Goal: Use online tool/utility: Utilize a website feature to perform a specific function

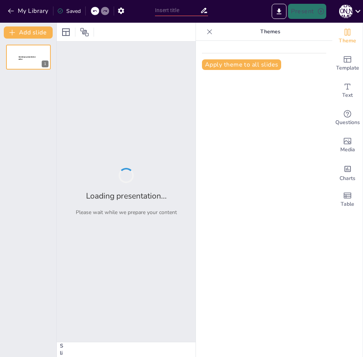
type input "The Intersection of Knowledge and Education: Libraries in the Late Medieval Era"
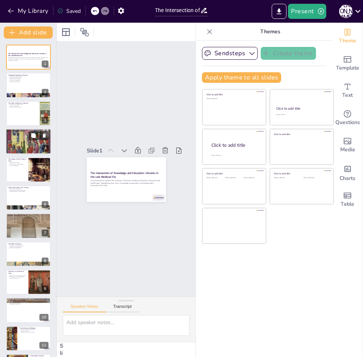
checkbox input "true"
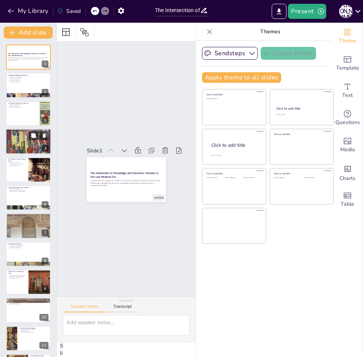
checkbox input "true"
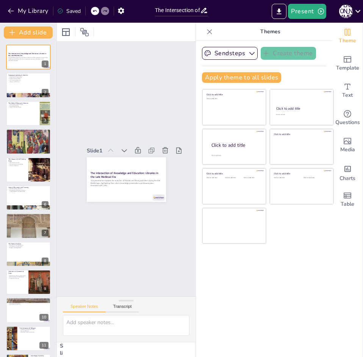
checkbox input "true"
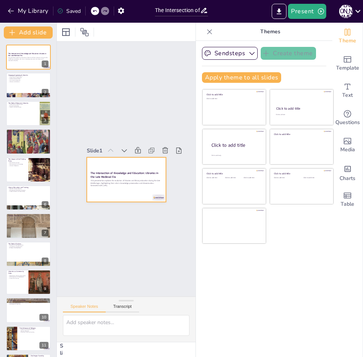
checkbox input "true"
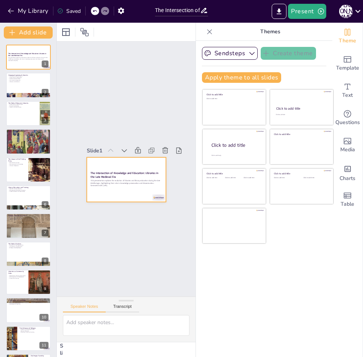
checkbox input "true"
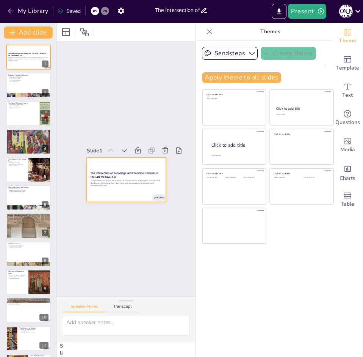
checkbox input "true"
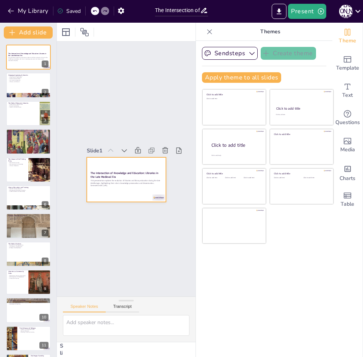
checkbox input "true"
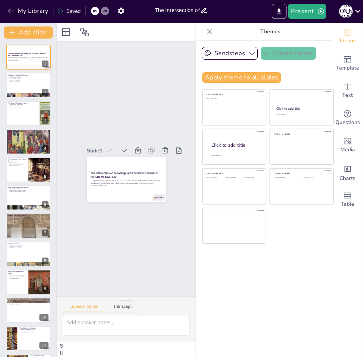
checkbox input "true"
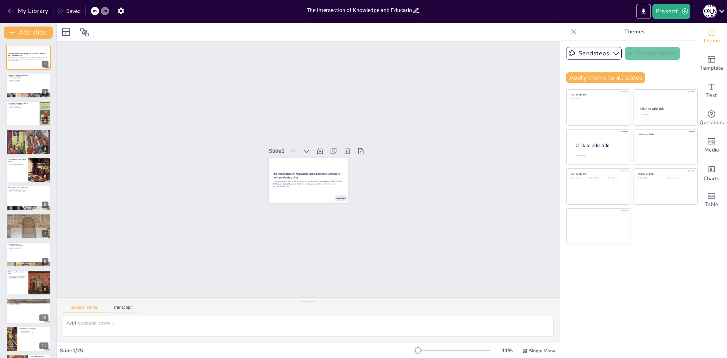
checkbox input "true"
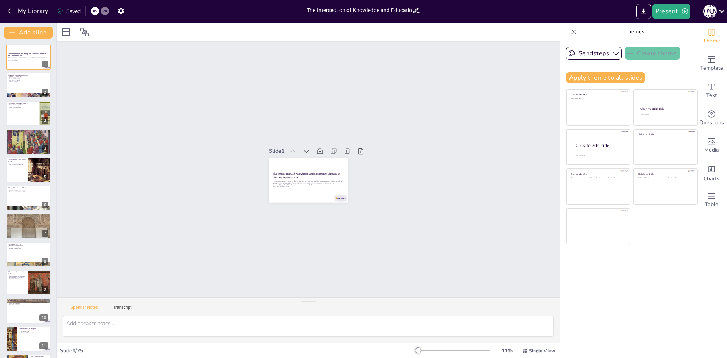
checkbox input "true"
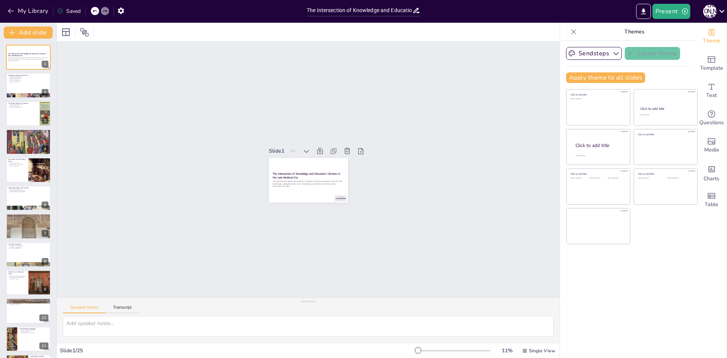
checkbox input "true"
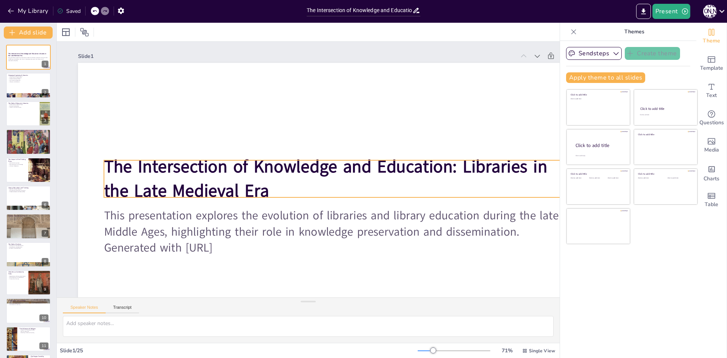
checkbox input "true"
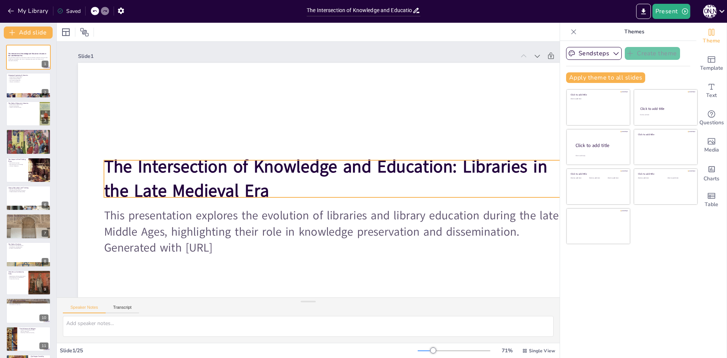
checkbox input "true"
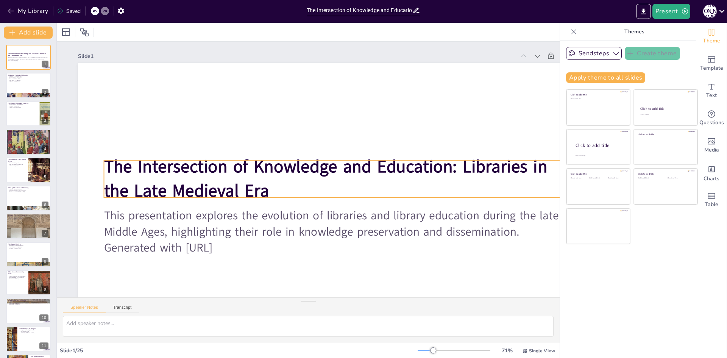
checkbox input "true"
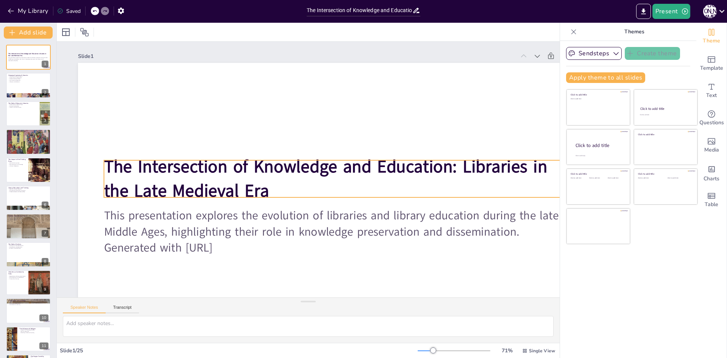
checkbox input "true"
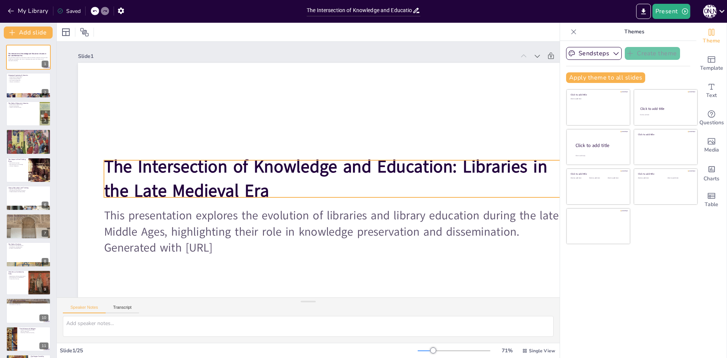
checkbox input "true"
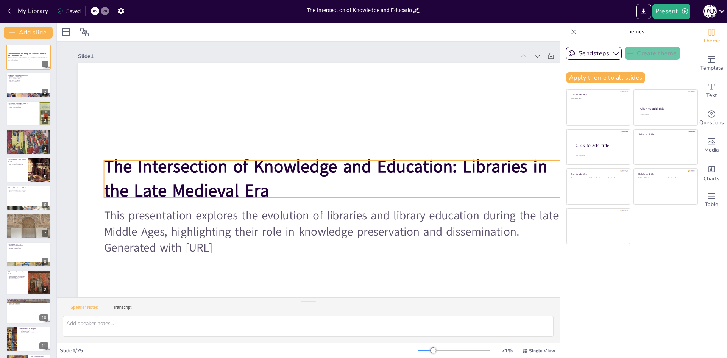
checkbox input "true"
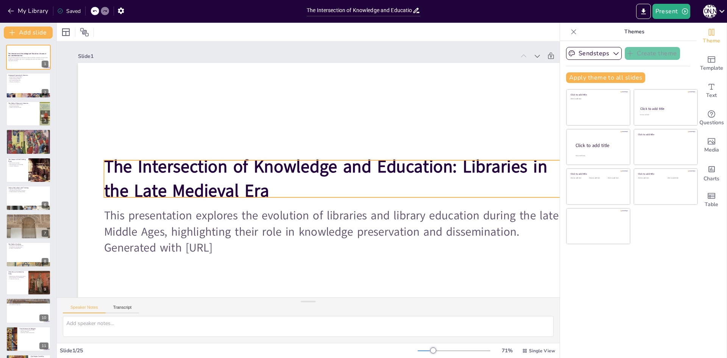
checkbox input "true"
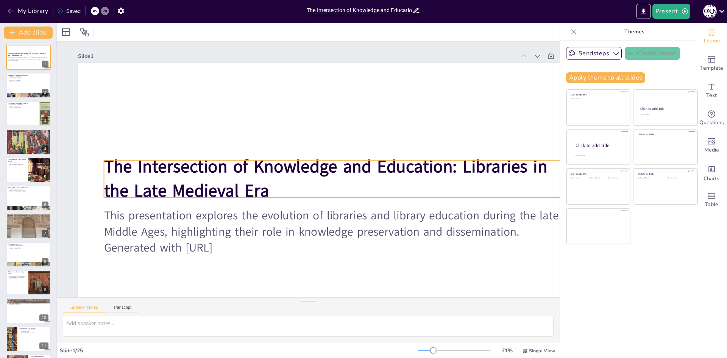
checkbox input "true"
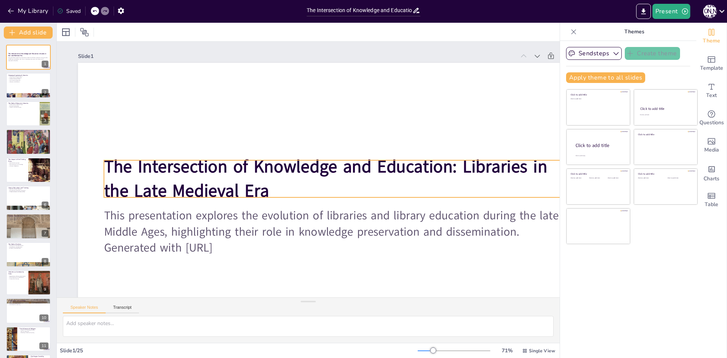
checkbox input "true"
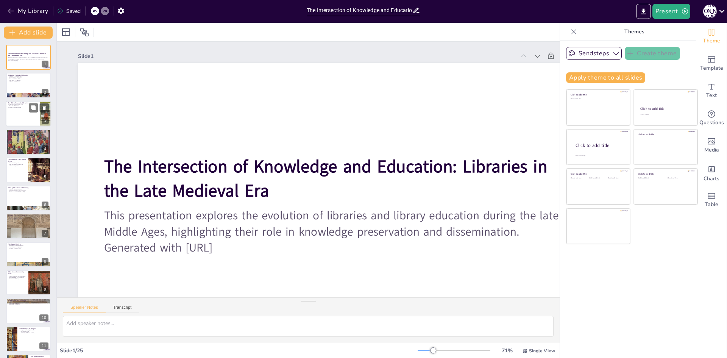
checkbox input "true"
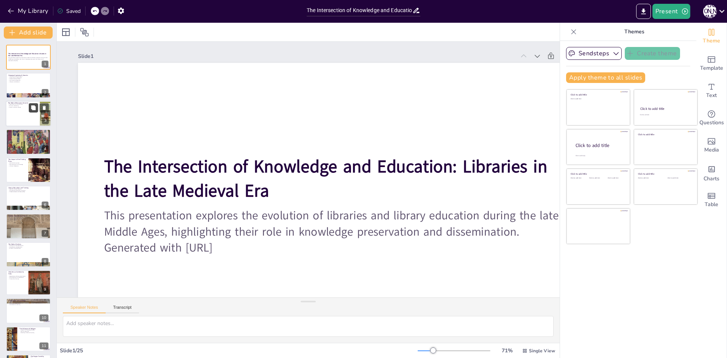
checkbox input "true"
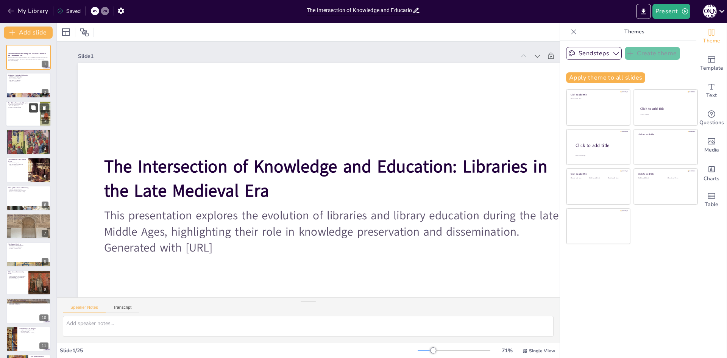
checkbox input "true"
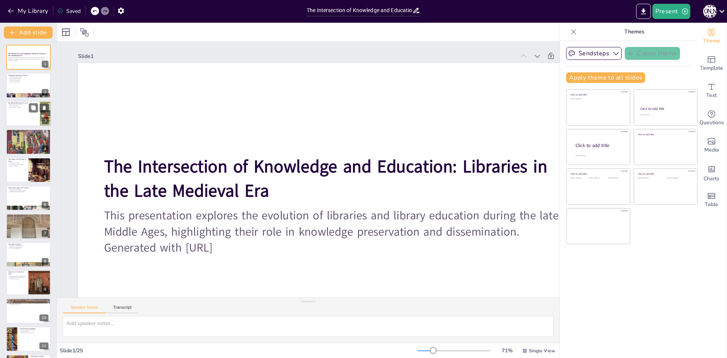
checkbox input "true"
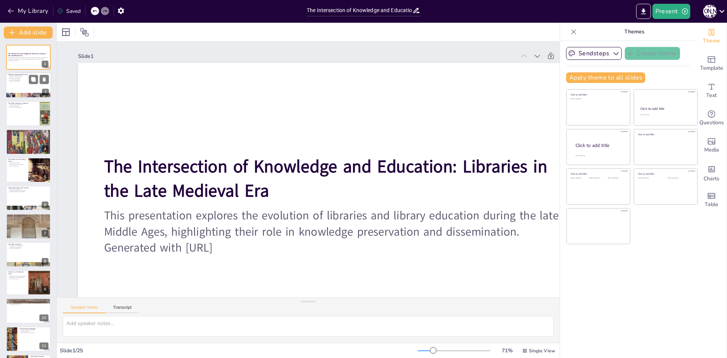
checkbox input "true"
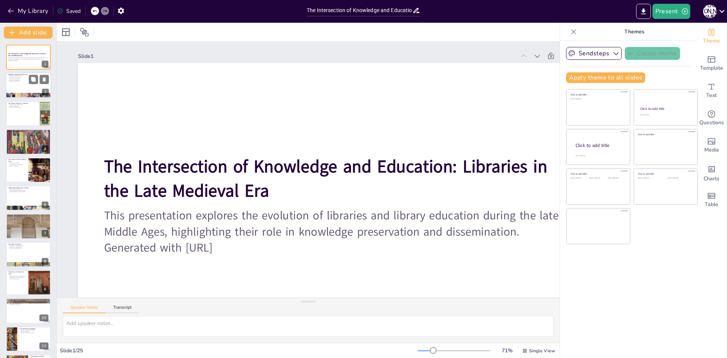
checkbox input "true"
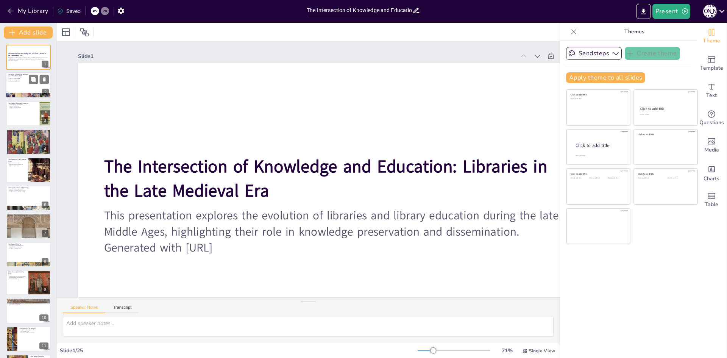
checkbox input "true"
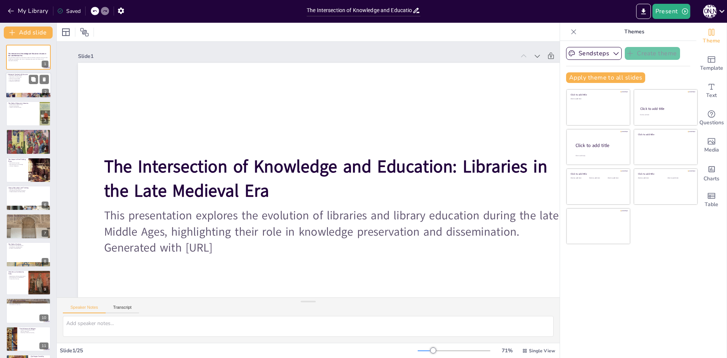
click at [32, 90] on div at bounding box center [28, 86] width 45 height 26
type textarea "Libraries were essential for the intellectual growth of the late medieval era, …"
checkbox input "true"
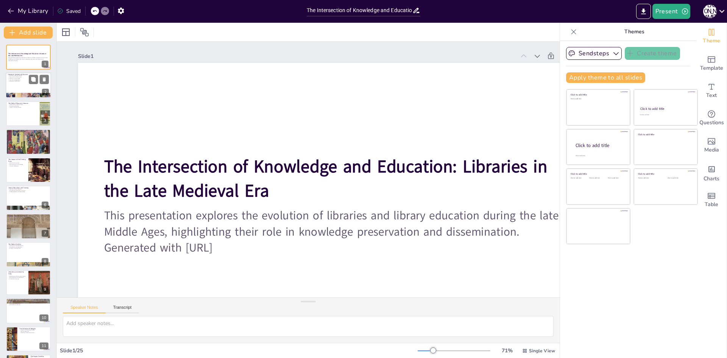
checkbox input "true"
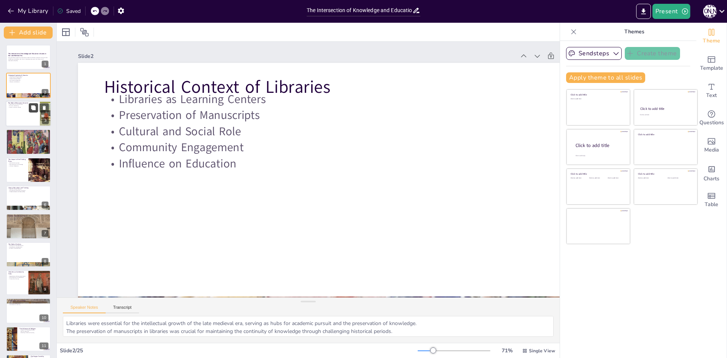
checkbox input "true"
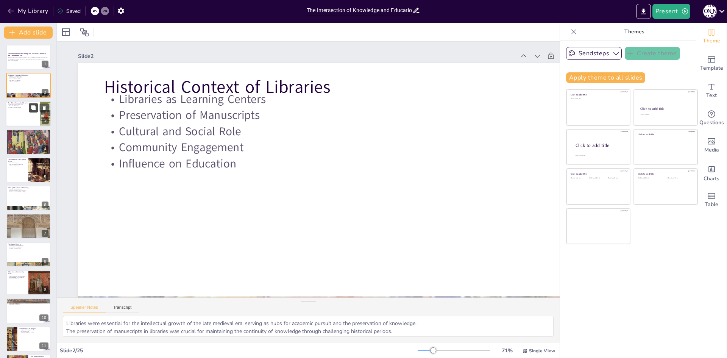
checkbox input "true"
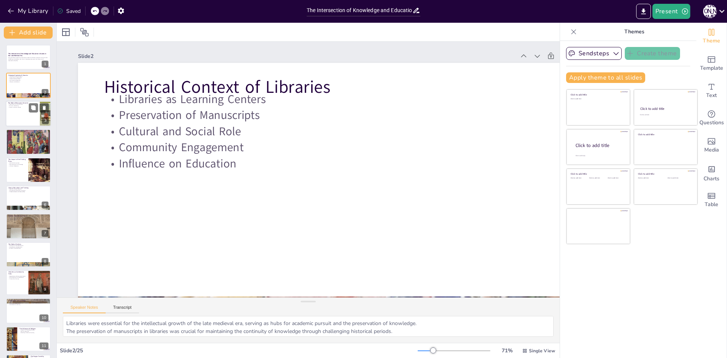
checkbox input "true"
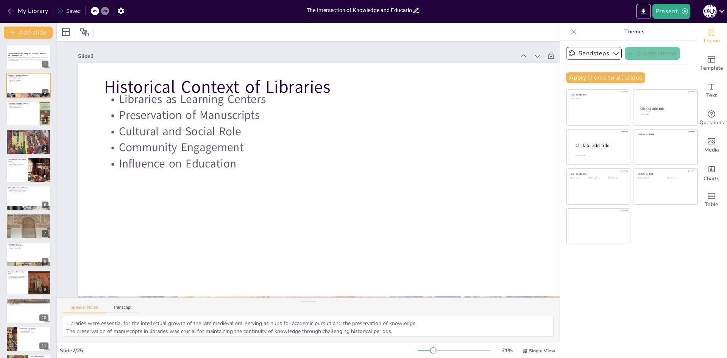
checkbox input "true"
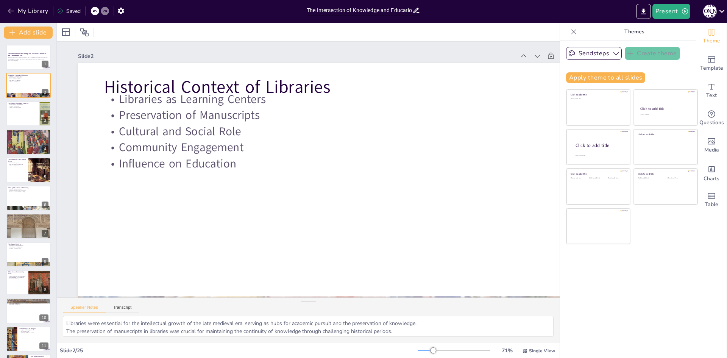
checkbox input "true"
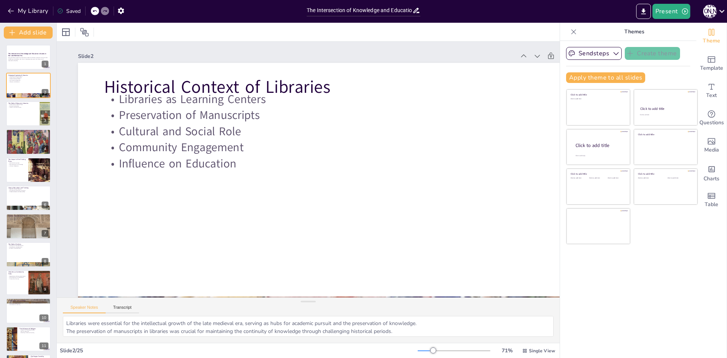
checkbox input "true"
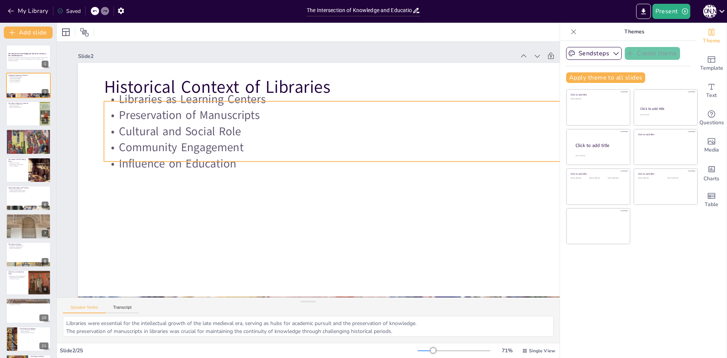
checkbox input "true"
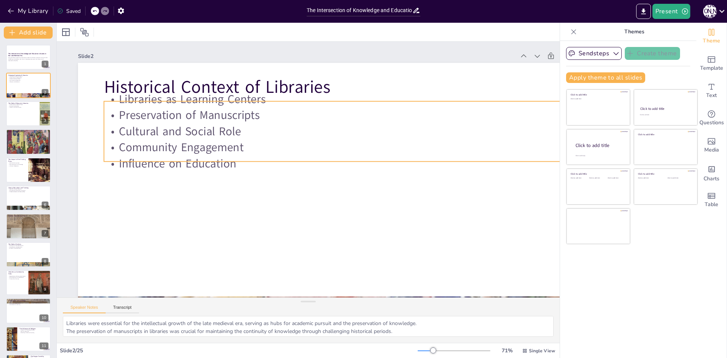
click at [203, 141] on p "Community Engagement" at bounding box center [339, 151] width 466 height 65
checkbox input "true"
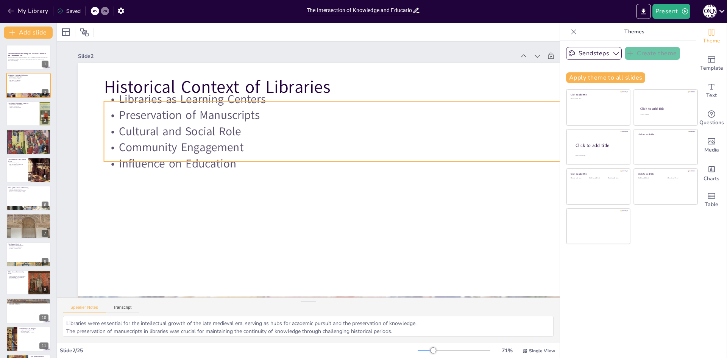
checkbox input "true"
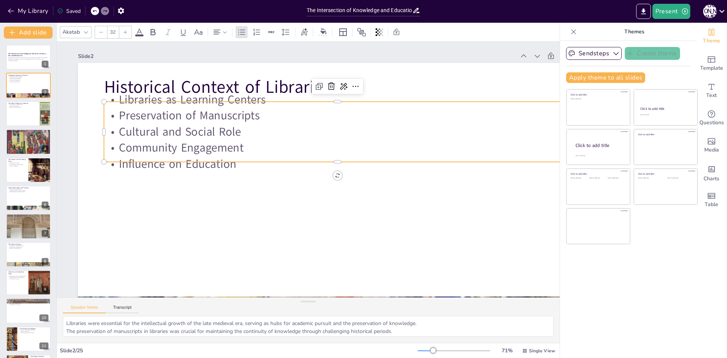
checkbox input "true"
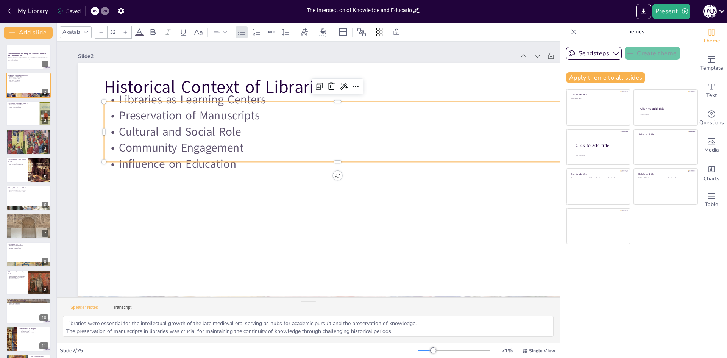
checkbox input "true"
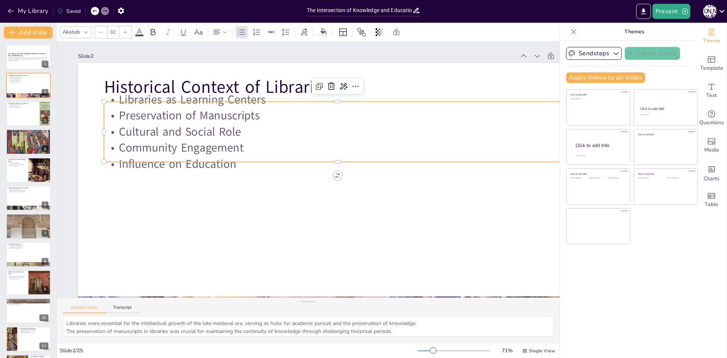
checkbox input "true"
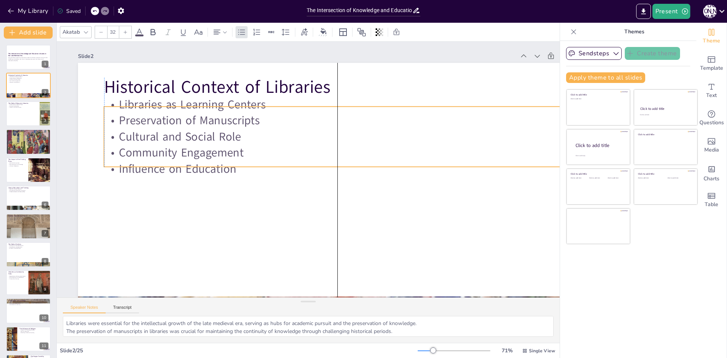
drag, startPoint x: 252, startPoint y: 138, endPoint x: 250, endPoint y: 143, distance: 5.3
click at [250, 143] on p "Cultural and Social Role" at bounding box center [348, 151] width 433 height 205
click at [19, 113] on div at bounding box center [28, 114] width 45 height 26
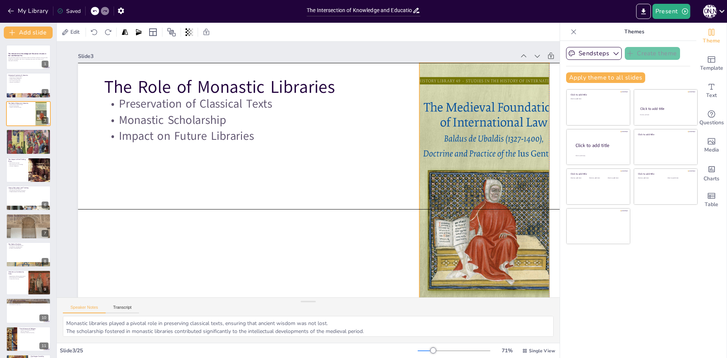
drag, startPoint x: 479, startPoint y: 164, endPoint x: 432, endPoint y: 165, distance: 47.7
click at [362, 165] on div at bounding box center [396, 326] width 347 height 339
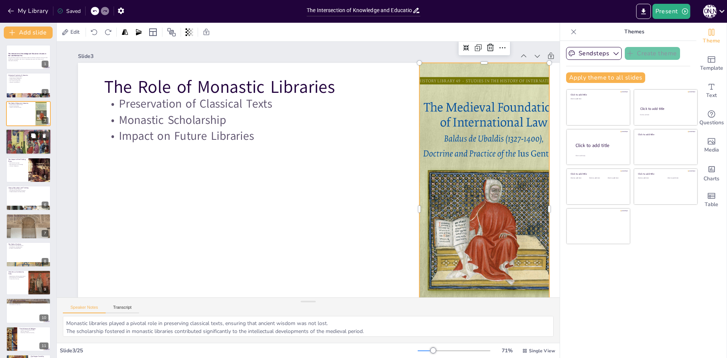
click at [33, 139] on button at bounding box center [33, 135] width 9 height 9
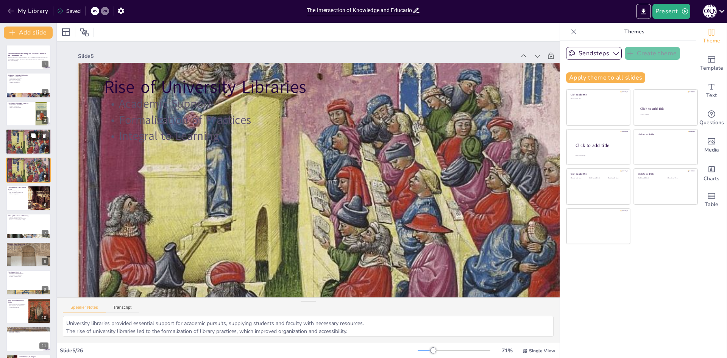
scroll to position [39, 0]
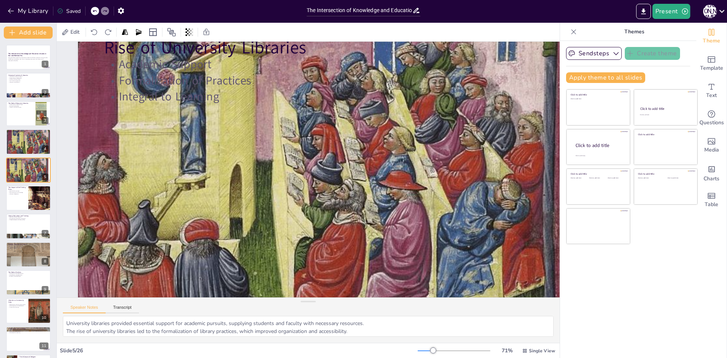
drag, startPoint x: 272, startPoint y: 178, endPoint x: 245, endPoint y: 172, distance: 28.2
click at [240, 173] on div at bounding box center [312, 172] width 470 height 560
click at [19, 200] on div at bounding box center [28, 198] width 45 height 26
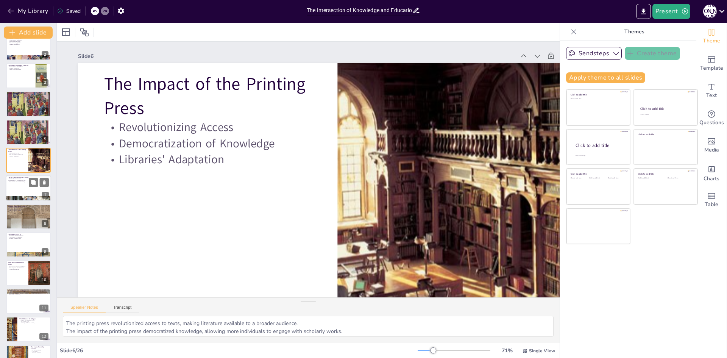
click at [18, 191] on div at bounding box center [28, 189] width 45 height 26
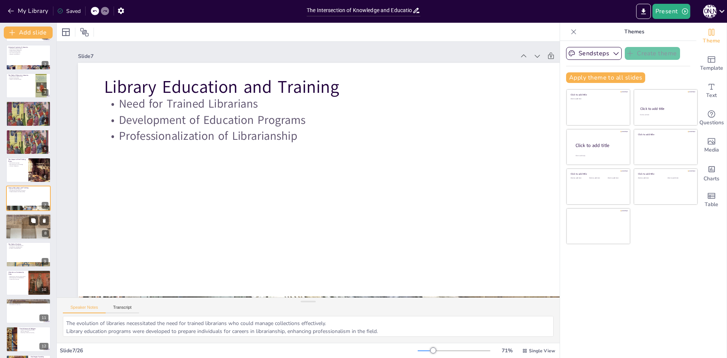
click at [25, 219] on p "Legacy in Modern Libraries" at bounding box center [28, 220] width 41 height 2
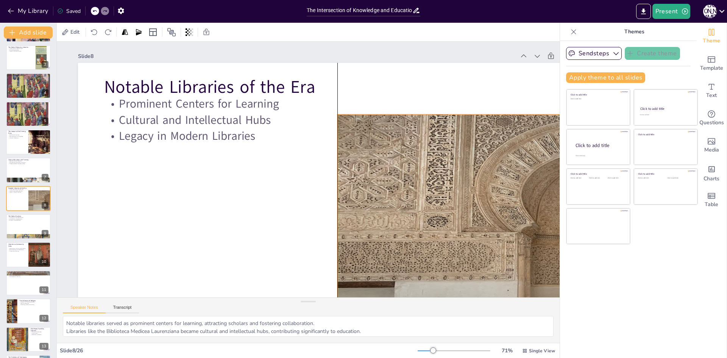
drag, startPoint x: 232, startPoint y: 241, endPoint x: 401, endPoint y: 281, distance: 173.2
click at [22, 225] on div at bounding box center [28, 227] width 45 height 26
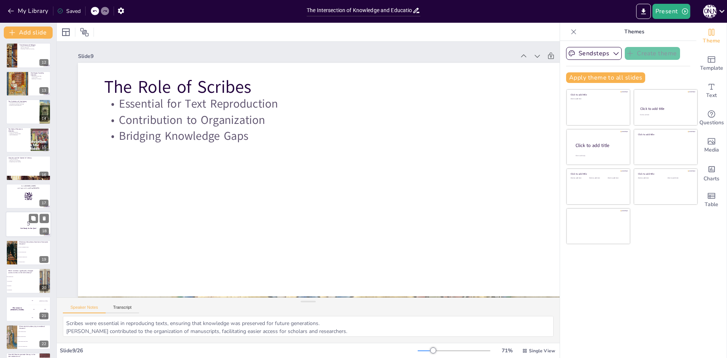
scroll to position [422, 0]
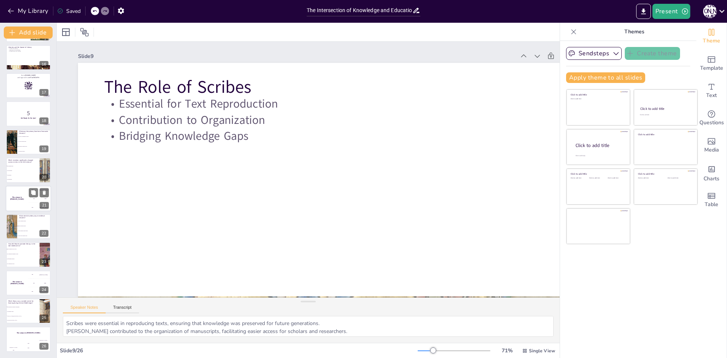
click at [27, 208] on div "The winner is [PERSON_NAME]" at bounding box center [17, 199] width 23 height 26
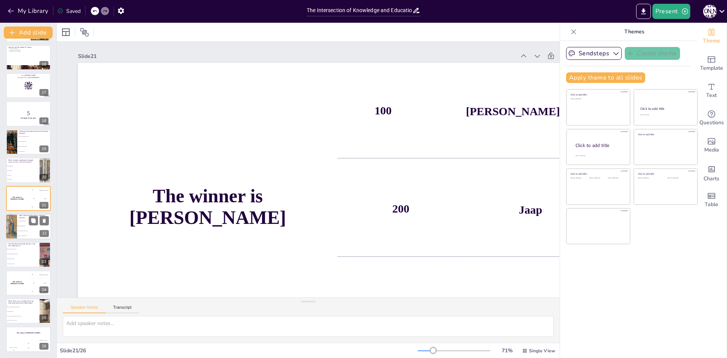
click at [25, 227] on li "They reproduced texts" at bounding box center [34, 225] width 34 height 5
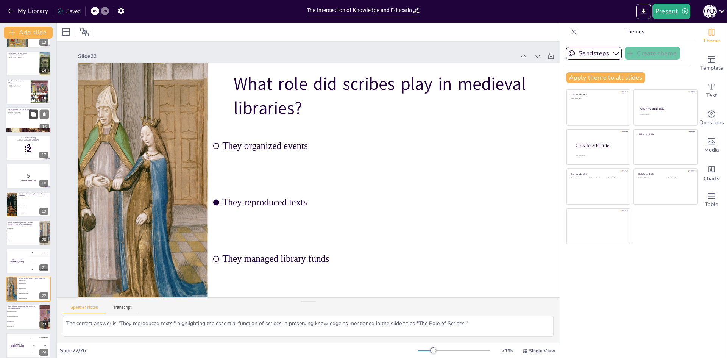
scroll to position [346, 0]
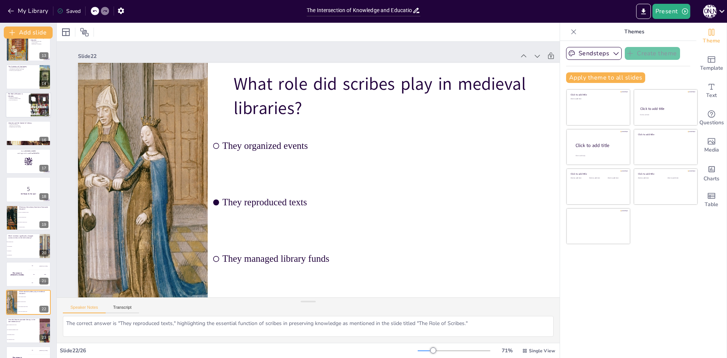
click at [30, 103] on button at bounding box center [33, 99] width 9 height 9
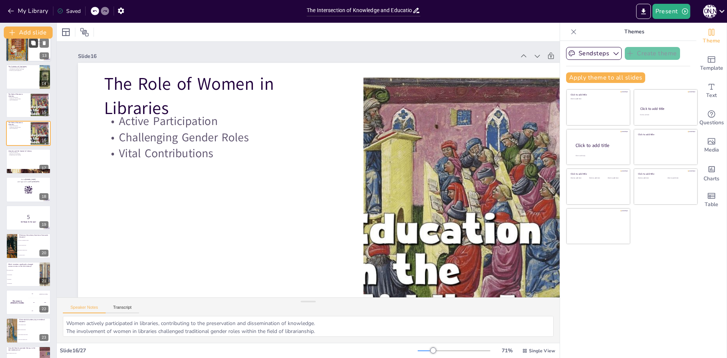
scroll to position [39, 0]
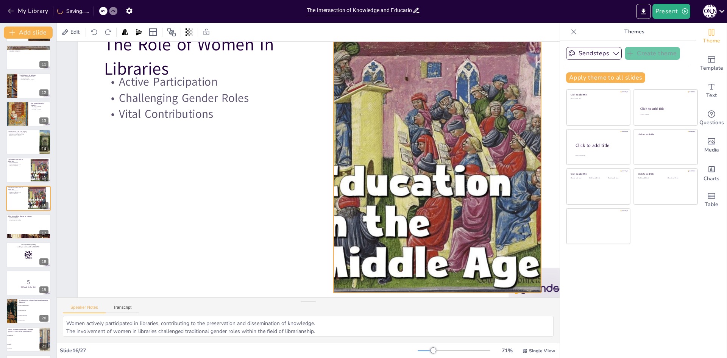
drag, startPoint x: 448, startPoint y: 189, endPoint x: 254, endPoint y: 175, distance: 194.0
click at [362, 182] on div at bounding box center [409, 249] width 371 height 371
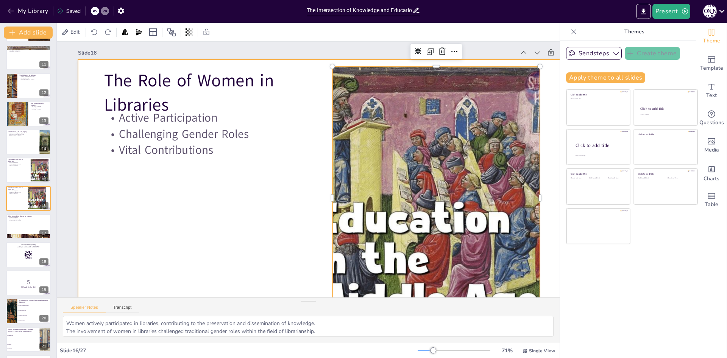
scroll to position [0, 0]
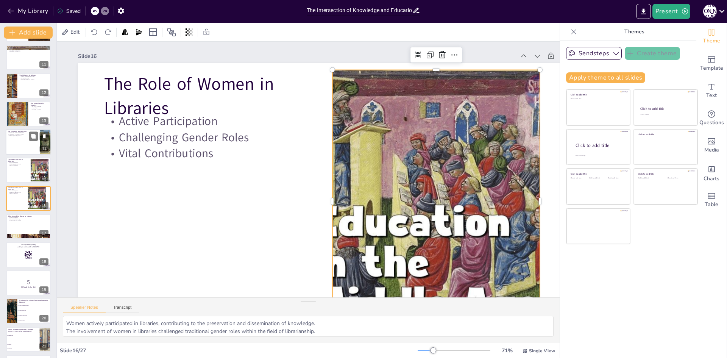
click at [23, 142] on div at bounding box center [28, 142] width 45 height 26
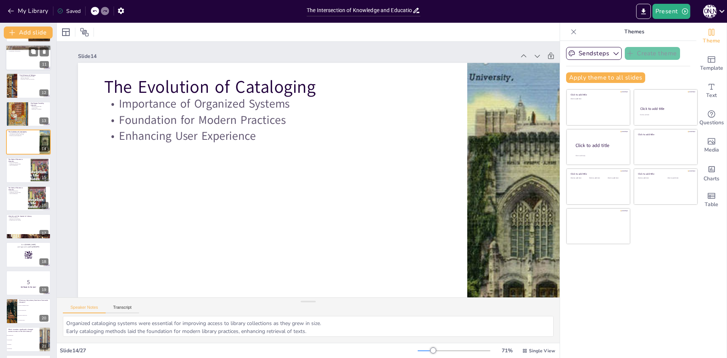
scroll to position [225, 0]
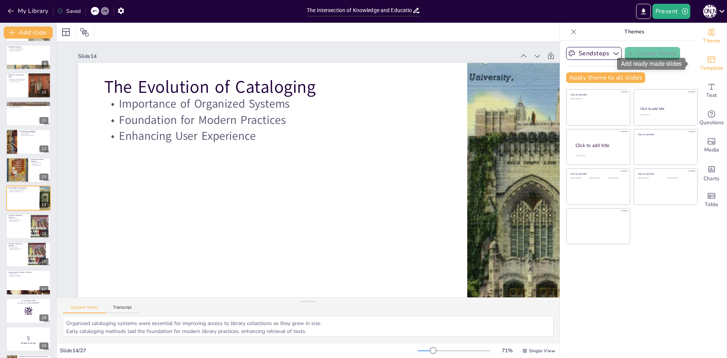
click at [362, 67] on span "Template" at bounding box center [711, 68] width 23 height 8
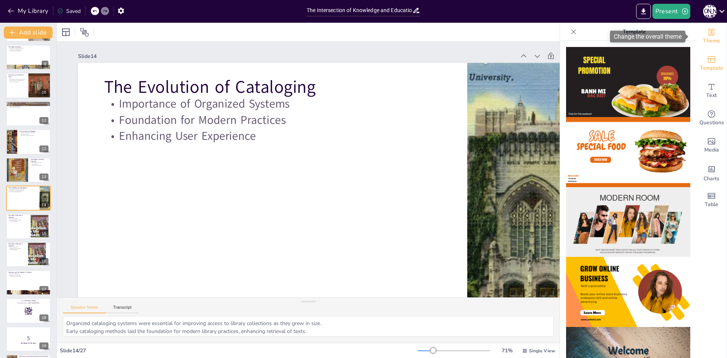
click at [362, 40] on span "Theme" at bounding box center [711, 41] width 17 height 8
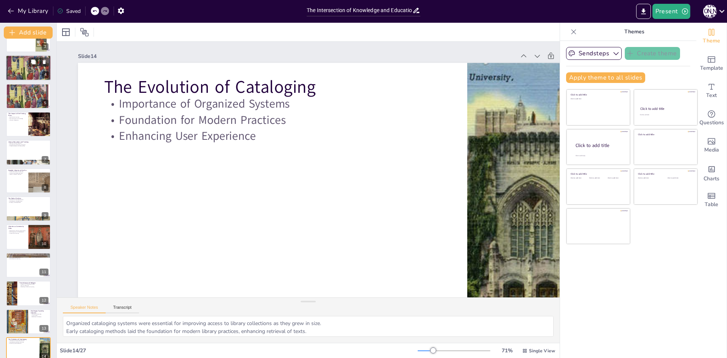
scroll to position [0, 0]
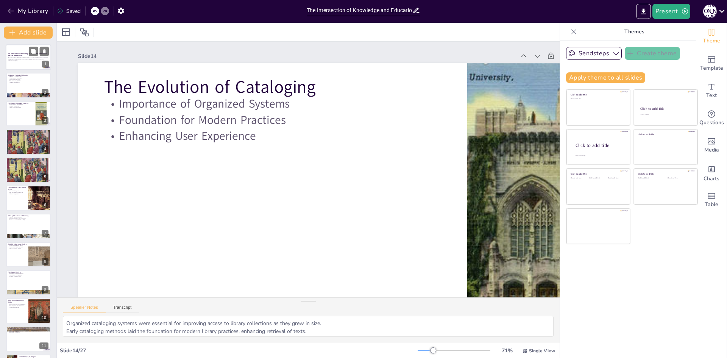
click at [30, 64] on div at bounding box center [28, 57] width 45 height 26
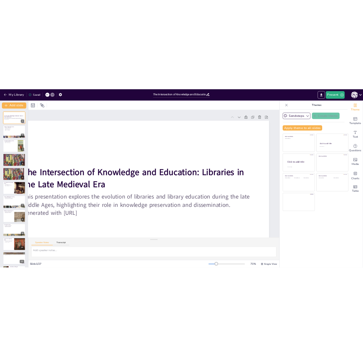
scroll to position [0, 70]
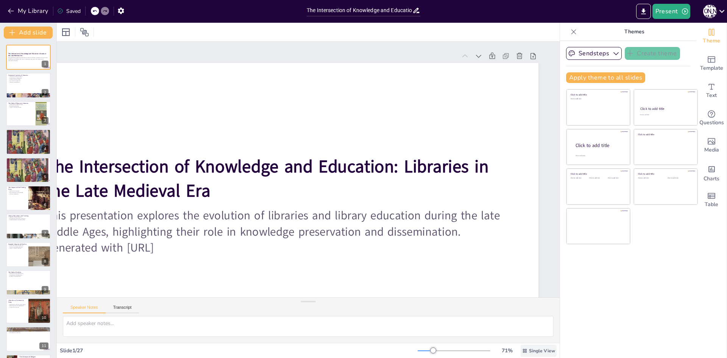
click at [362, 354] on div "Single View" at bounding box center [539, 351] width 36 height 12
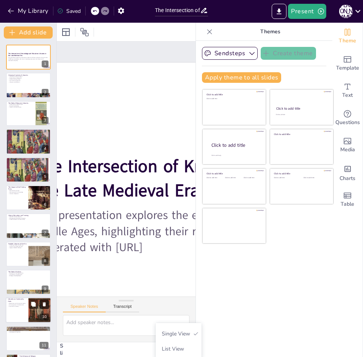
click at [45, 304] on icon at bounding box center [44, 305] width 3 height 4
